Goal: Task Accomplishment & Management: Use online tool/utility

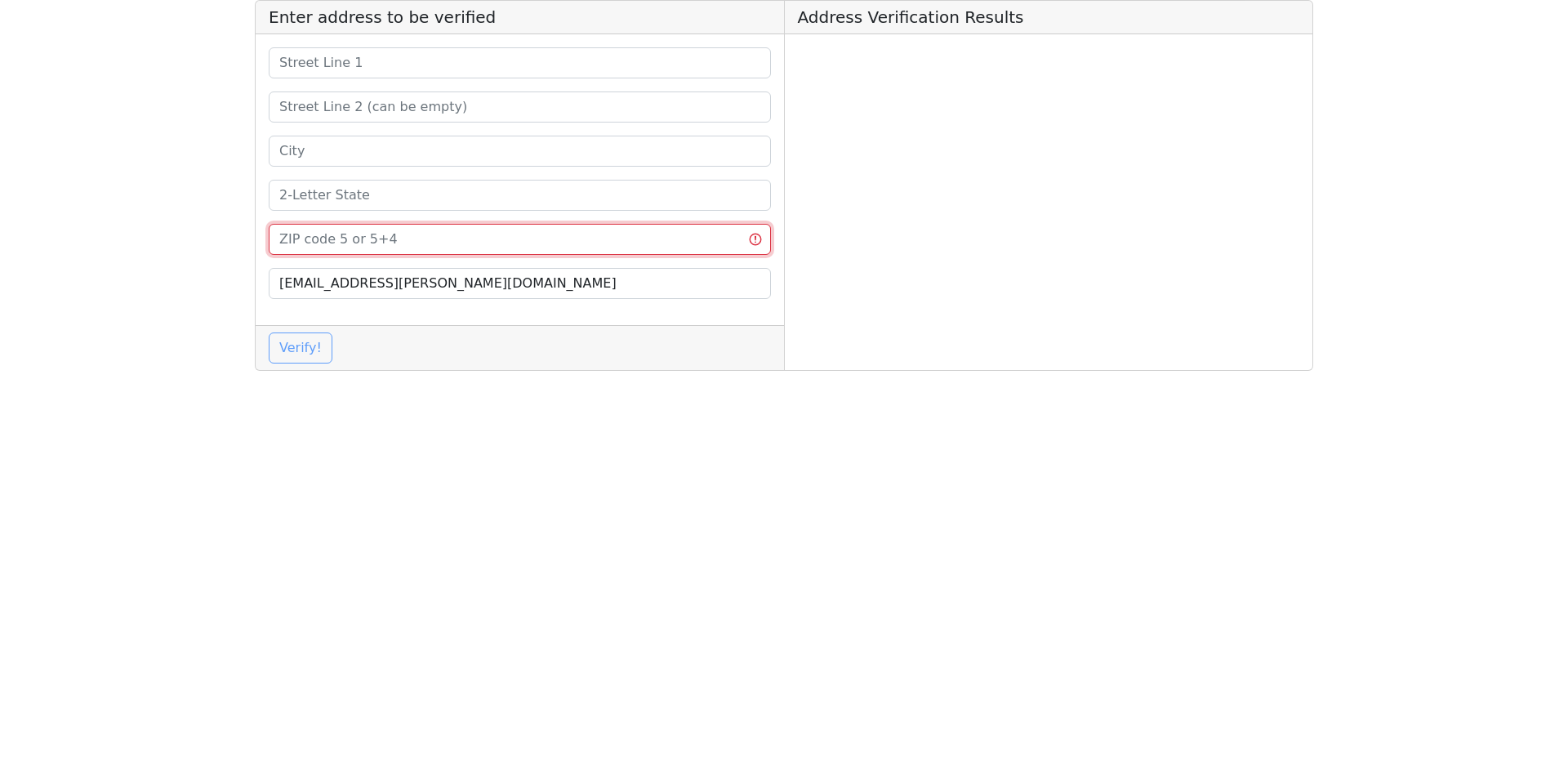
click at [450, 237] on input at bounding box center [520, 239] width 502 height 31
paste input "70817"
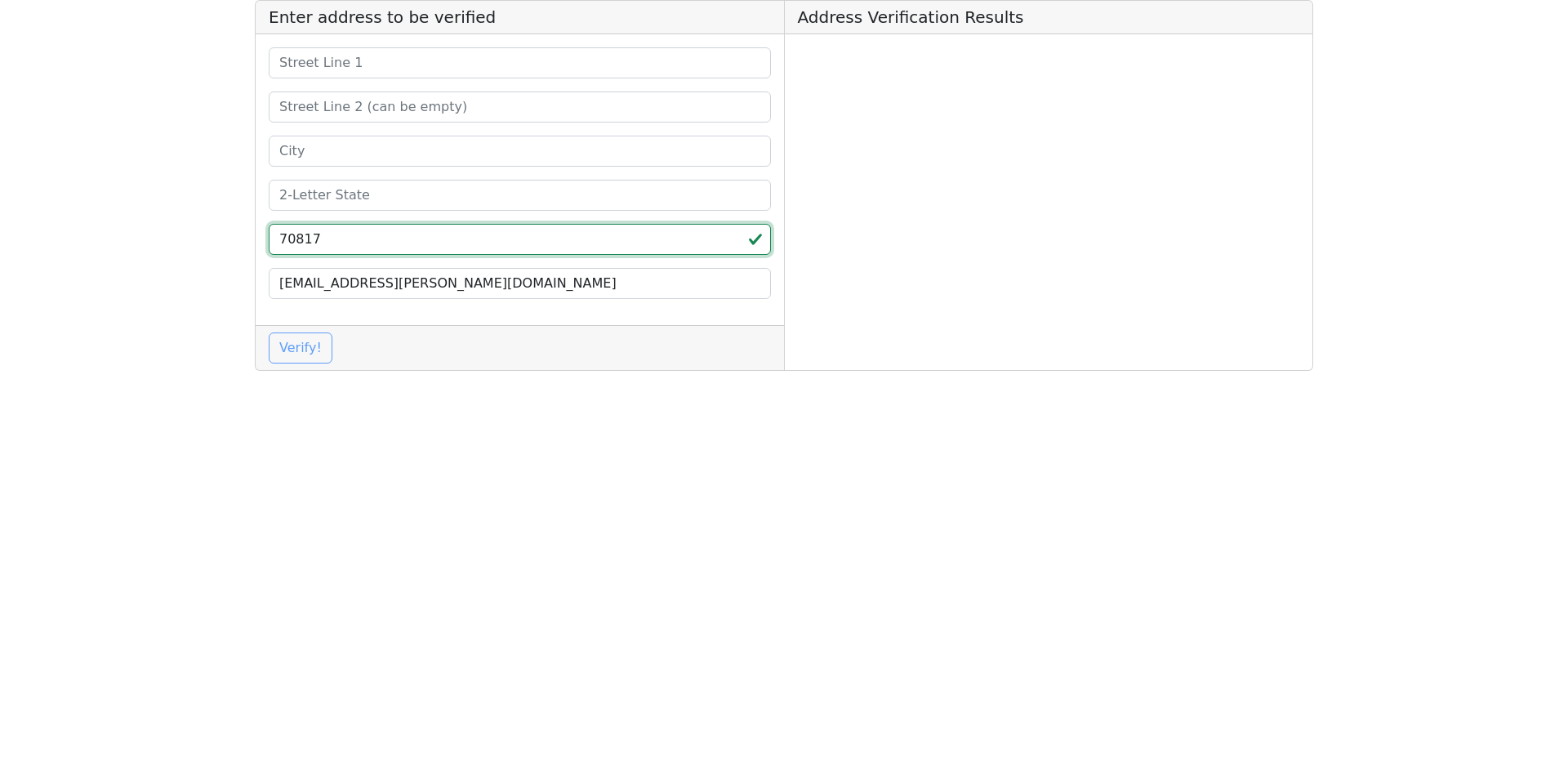
type input "70817"
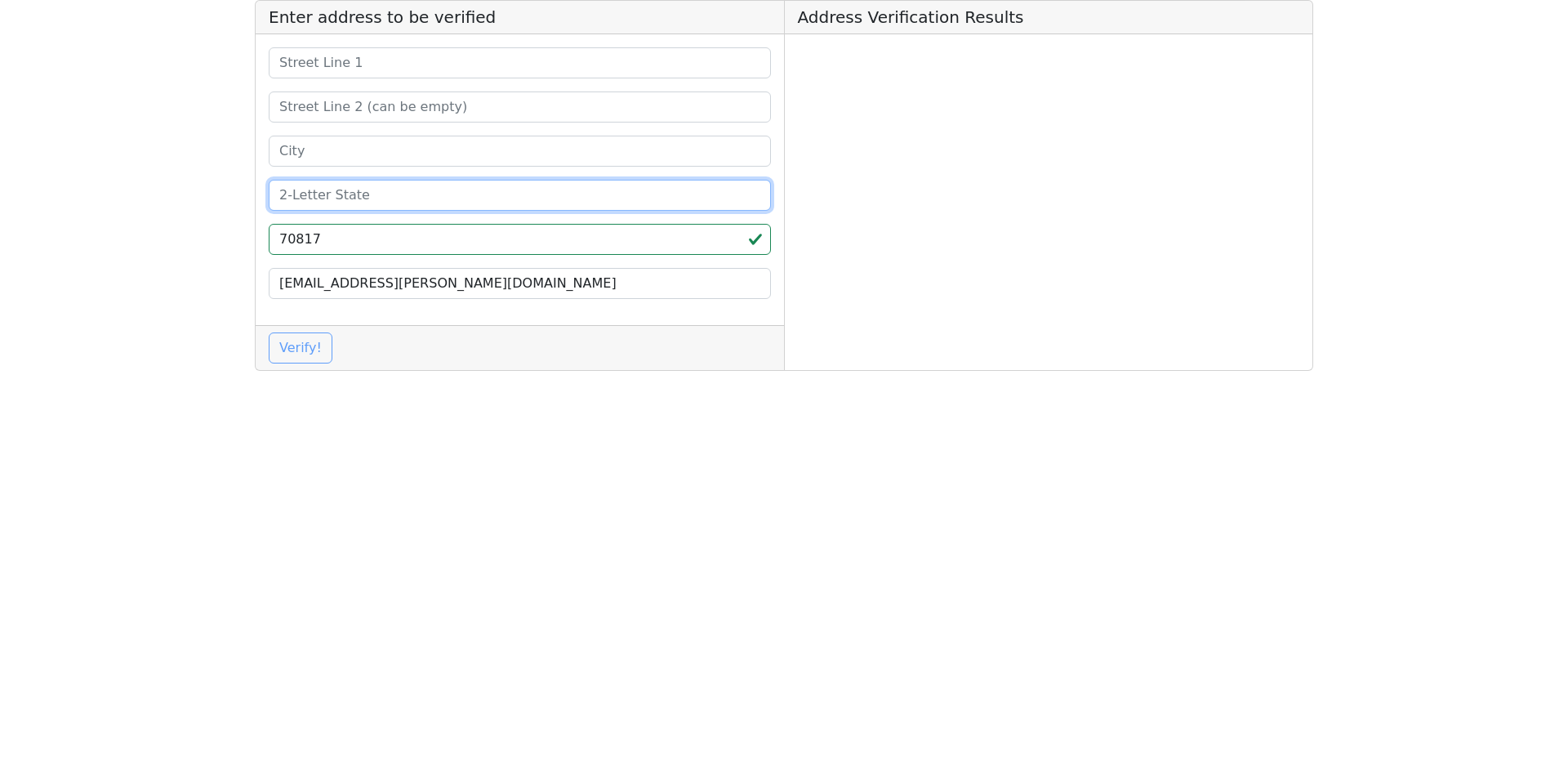
click at [412, 188] on input at bounding box center [520, 195] width 502 height 31
type input "LA"
click at [374, 145] on input at bounding box center [520, 150] width 502 height 31
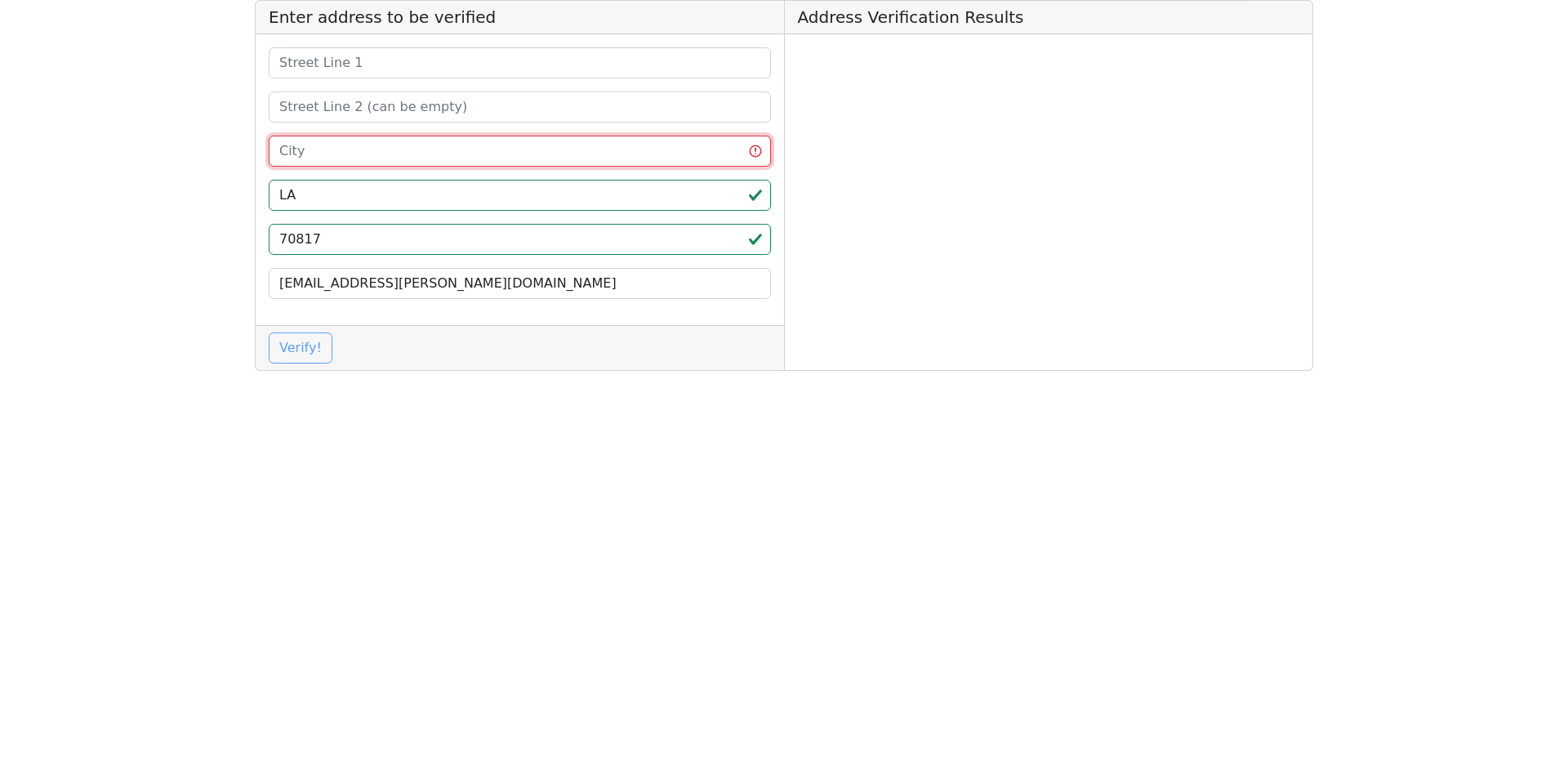
click at [332, 156] on input at bounding box center [520, 150] width 502 height 31
paste input "Baton Rouge"
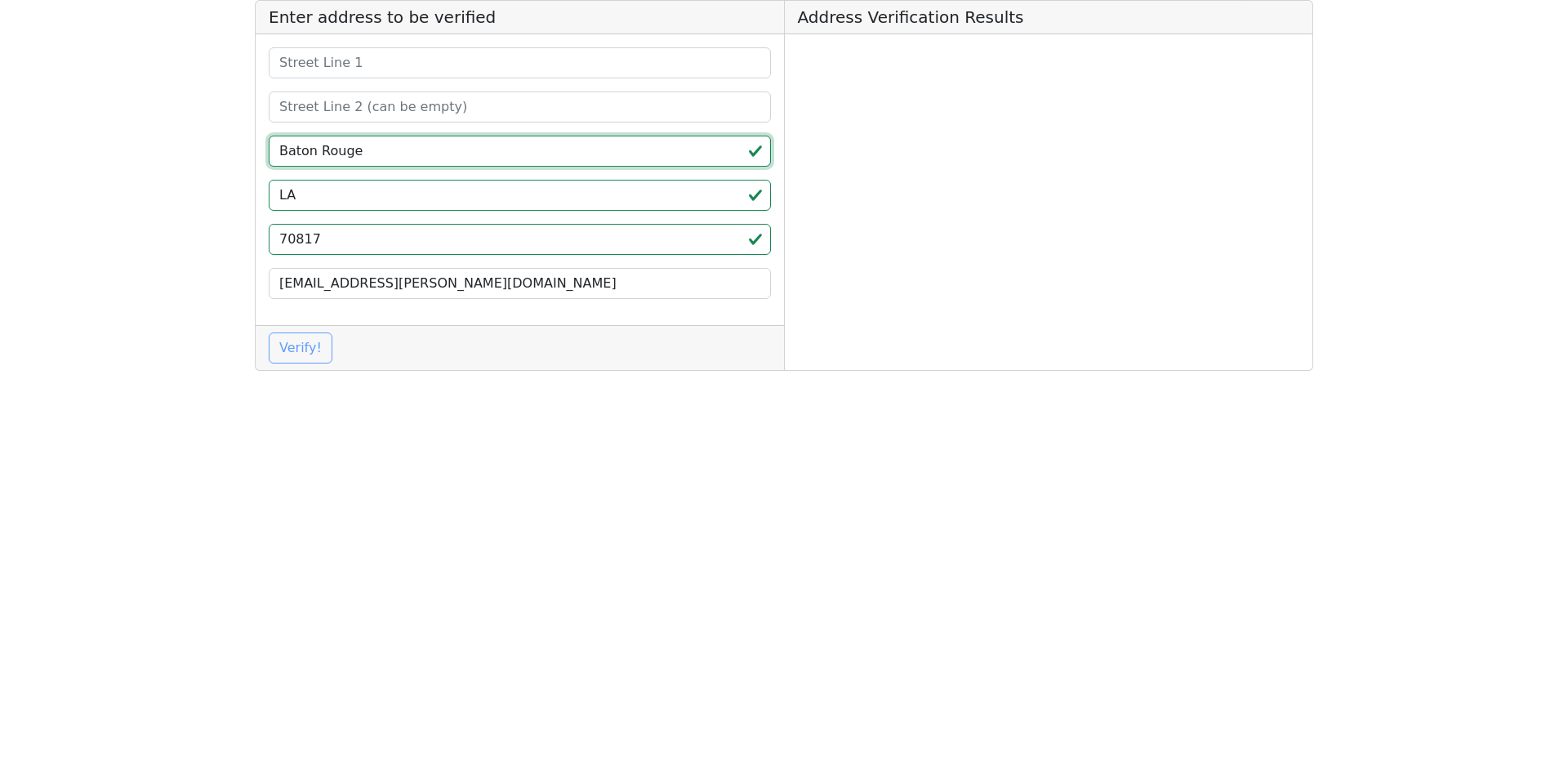
type input "Baton Rouge"
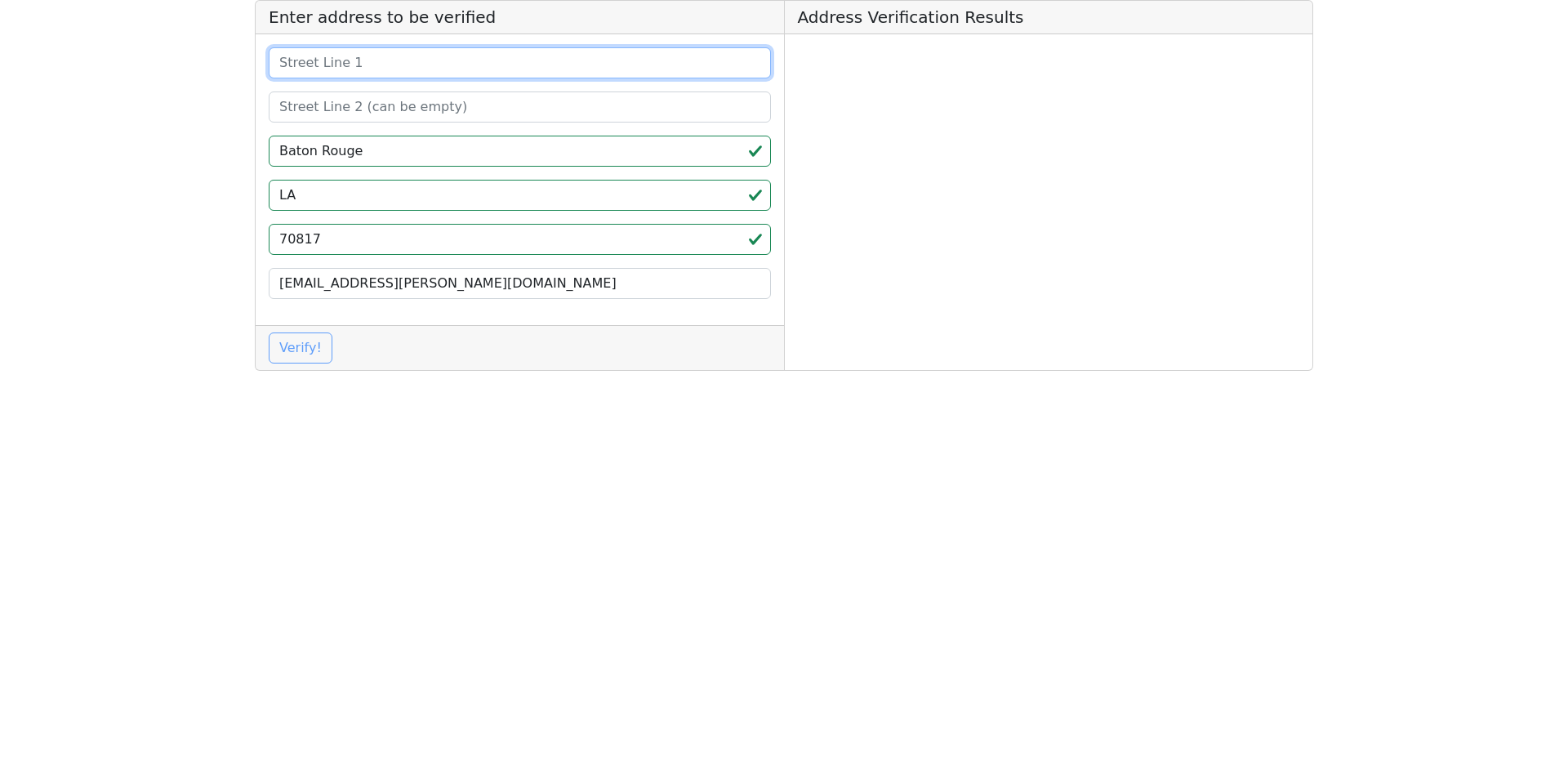
click at [396, 48] on input at bounding box center [520, 62] width 502 height 31
paste input "[STREET_ADDRESS]"
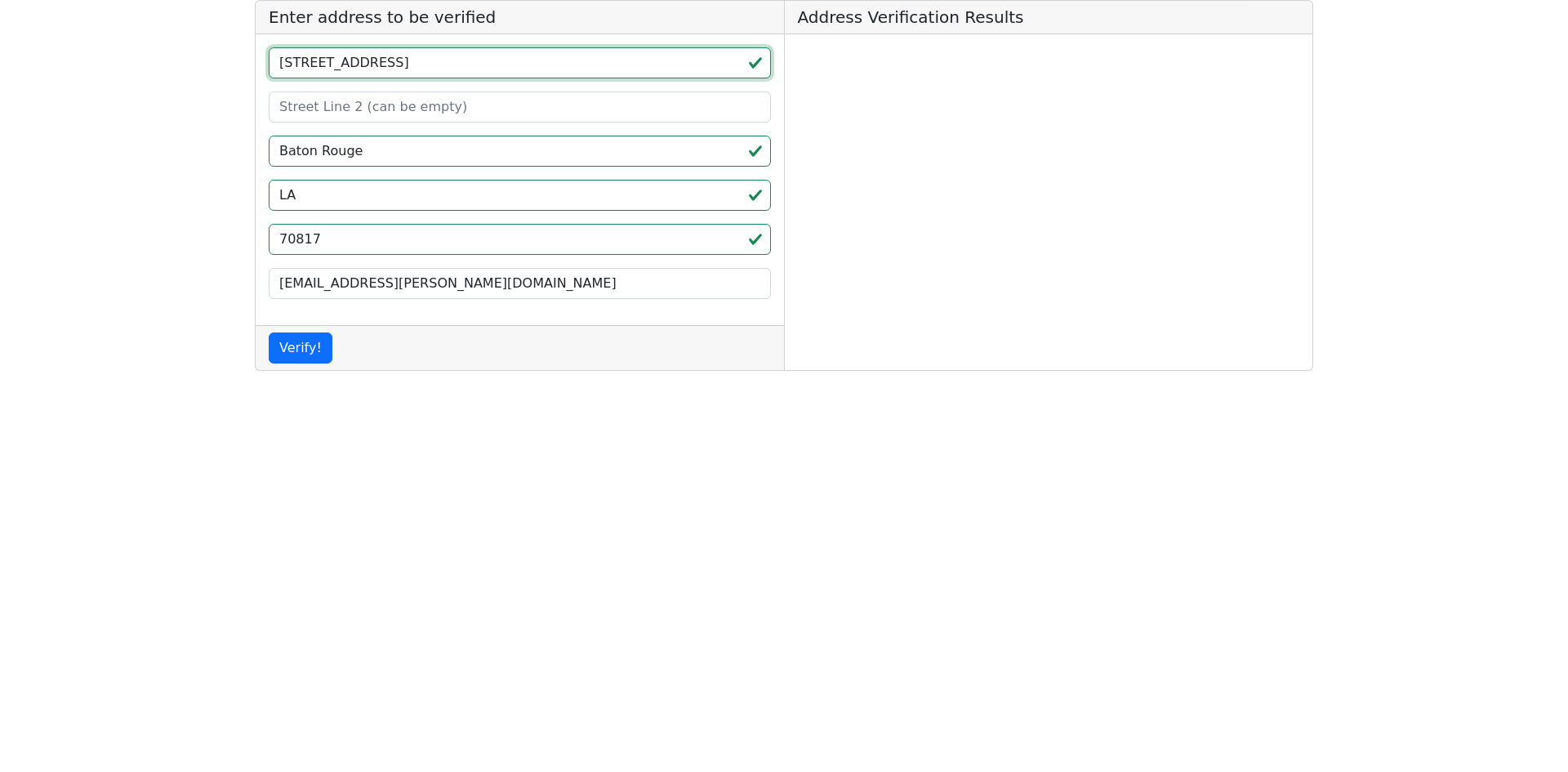
type input "[STREET_ADDRESS]"
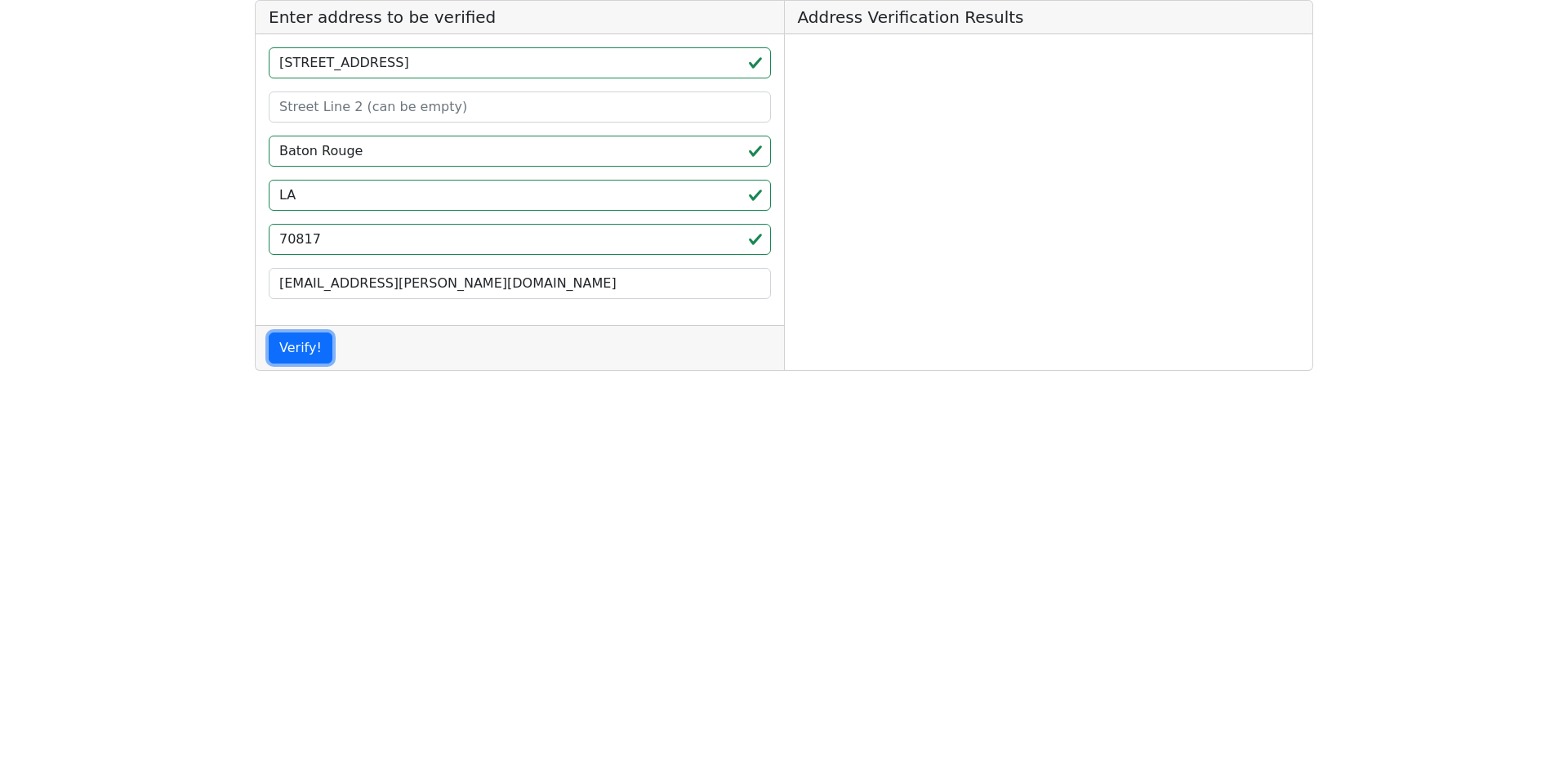
click at [311, 354] on button "Verify!" at bounding box center [301, 348] width 64 height 31
